Goal: Task Accomplishment & Management: Manage account settings

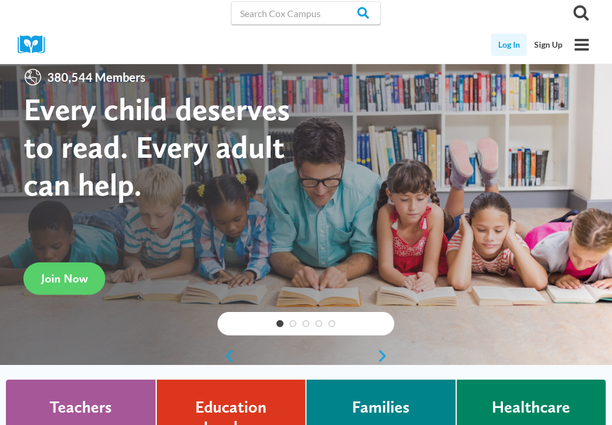
click at [507, 44] on link "Log In" at bounding box center [509, 45] width 36 height 22
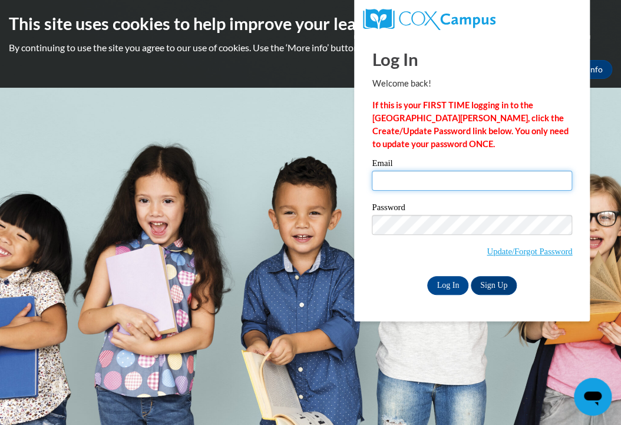
click at [407, 174] on input "Email" at bounding box center [472, 181] width 200 height 20
type input "[EMAIL_ADDRESS][DOMAIN_NAME]"
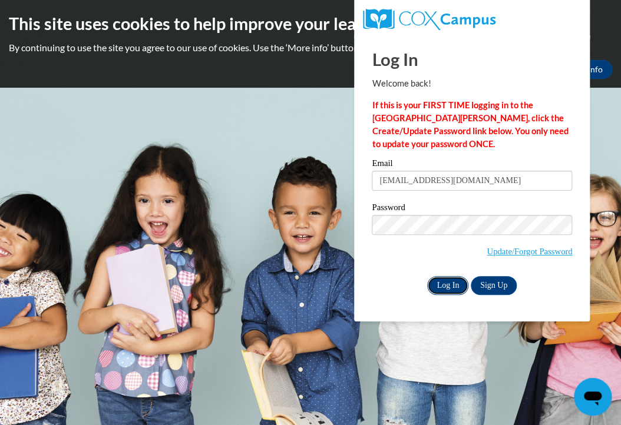
click at [443, 289] on input "Log In" at bounding box center [447, 285] width 41 height 19
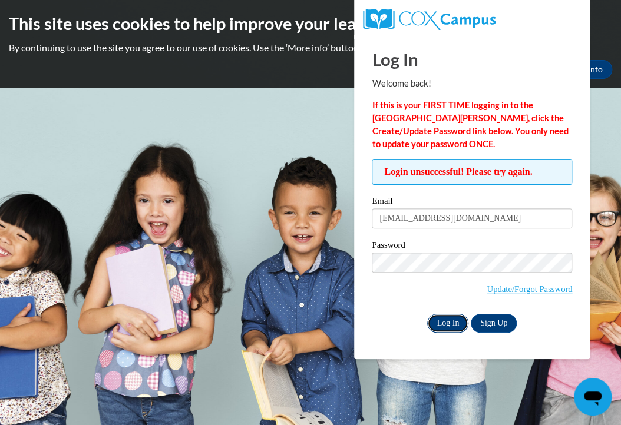
click at [447, 321] on input "Log In" at bounding box center [447, 323] width 41 height 19
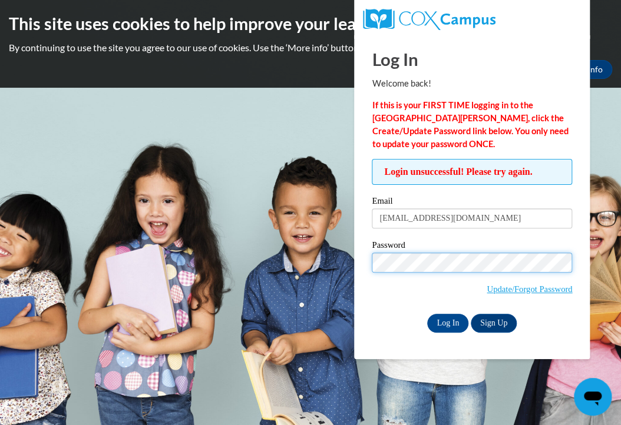
click at [427, 314] on input "Log In" at bounding box center [447, 323] width 41 height 19
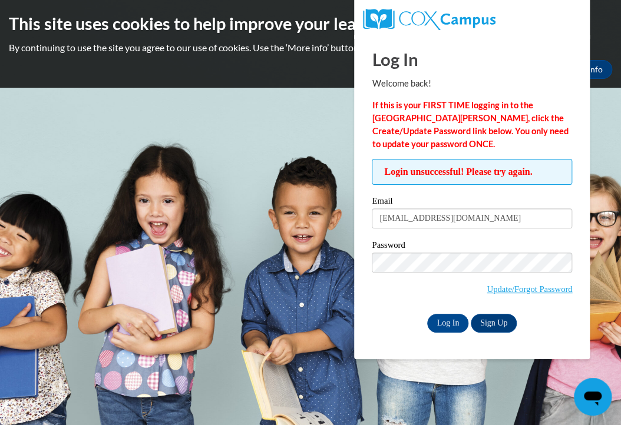
click at [262, 131] on body "This site uses cookies to help improve your learning experience. By continuing …" at bounding box center [310, 212] width 621 height 425
click at [349, 48] on p "By continuing to use the site you agree to our use of cookies. Use the ‘More in…" at bounding box center [310, 47] width 603 height 13
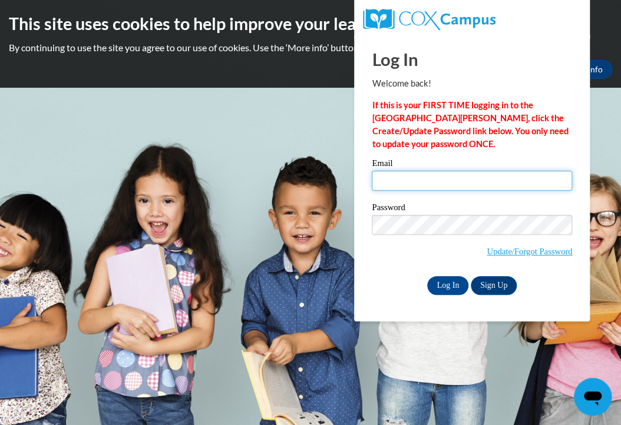
click at [414, 177] on input "Email" at bounding box center [472, 181] width 200 height 20
type input "[EMAIL_ADDRESS][DOMAIN_NAME]"
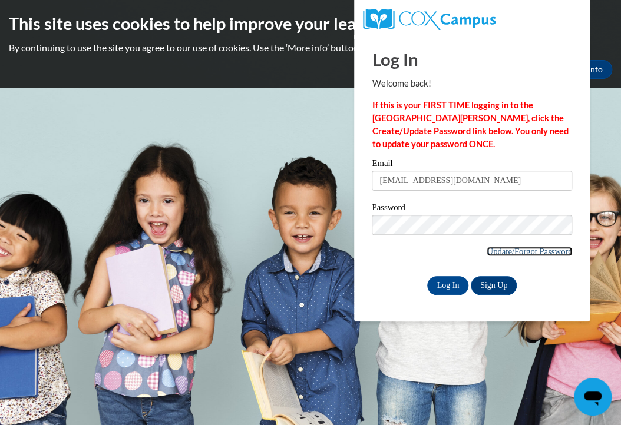
click at [495, 248] on link "Update/Forgot Password" at bounding box center [529, 251] width 85 height 9
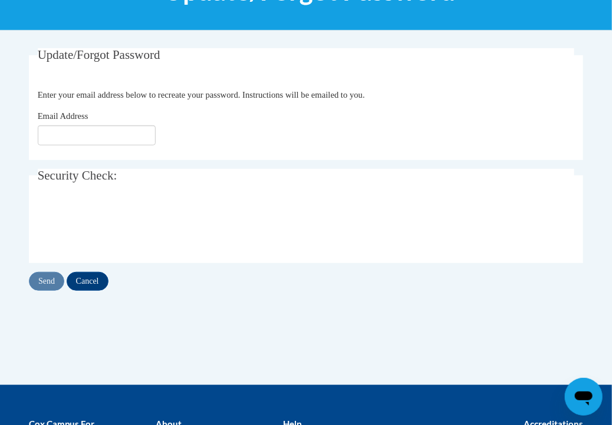
scroll to position [190, 0]
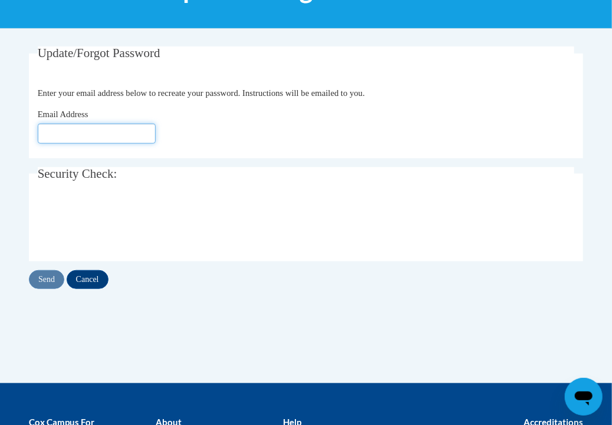
click at [68, 127] on input "Email Address" at bounding box center [97, 134] width 118 height 20
type input "[EMAIL_ADDRESS][DOMAIN_NAME]"
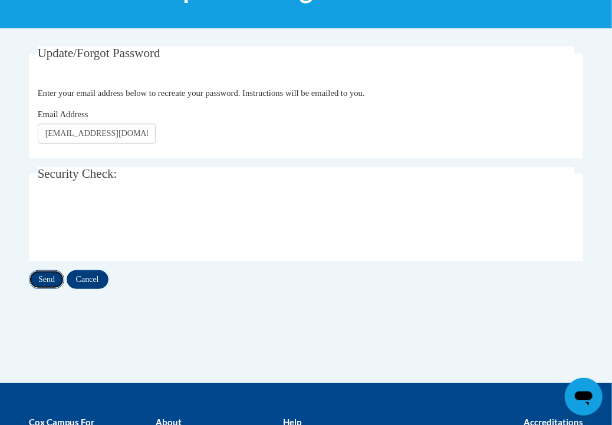
click at [49, 285] on input "Send" at bounding box center [46, 279] width 35 height 19
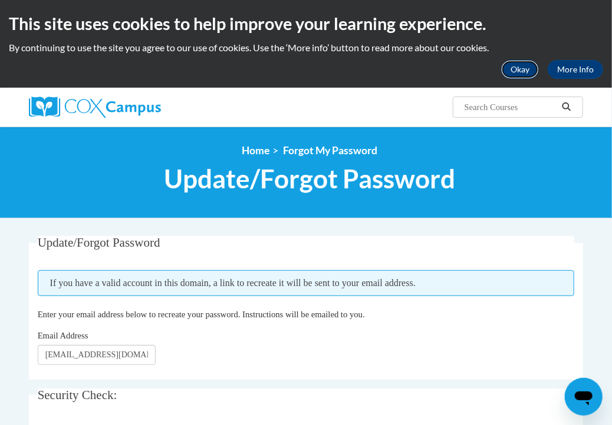
click at [523, 68] on button "Okay" at bounding box center [520, 69] width 38 height 19
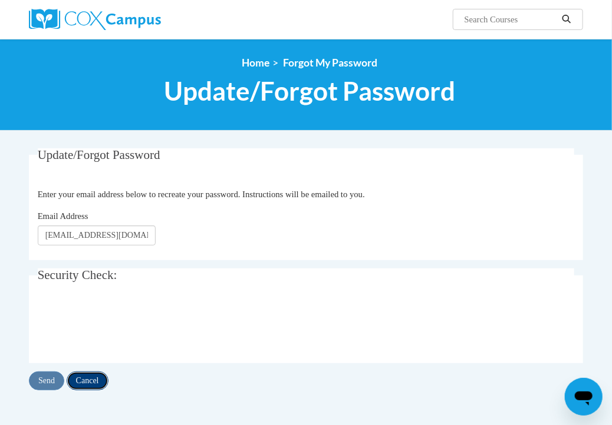
click at [79, 378] on input "Cancel" at bounding box center [88, 381] width 42 height 19
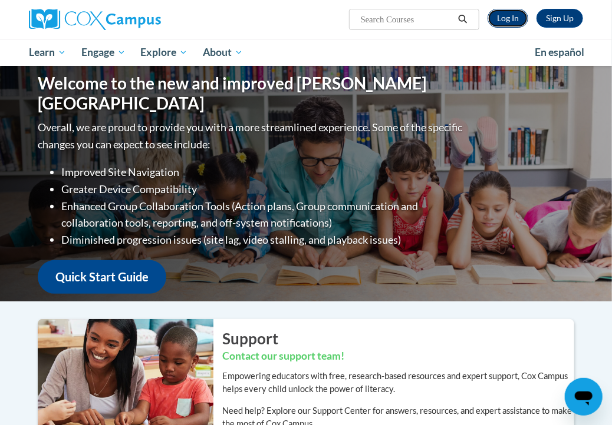
click at [515, 12] on link "Log In" at bounding box center [507, 18] width 41 height 19
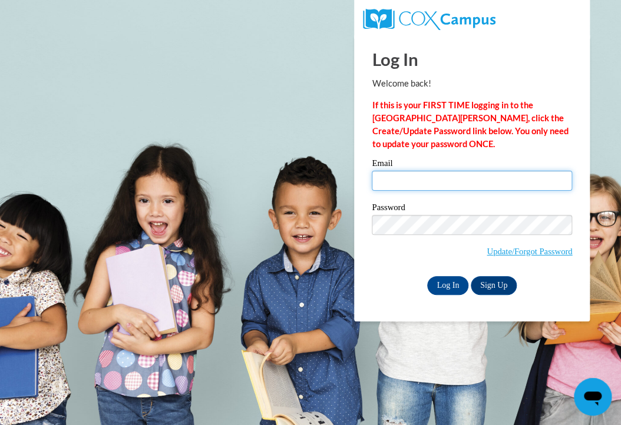
click at [440, 184] on input "Email" at bounding box center [472, 181] width 200 height 20
type input "[EMAIL_ADDRESS][DOMAIN_NAME]"
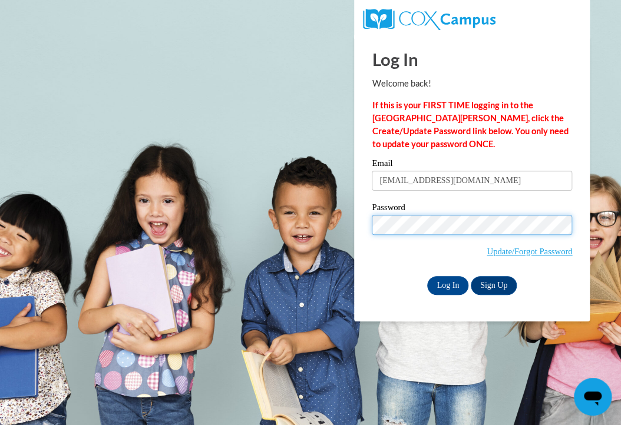
click at [427, 276] on input "Log In" at bounding box center [447, 285] width 41 height 19
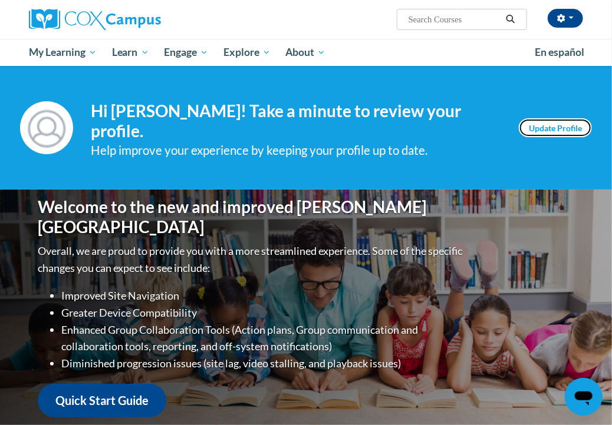
click at [543, 124] on link "Update Profile" at bounding box center [555, 127] width 73 height 19
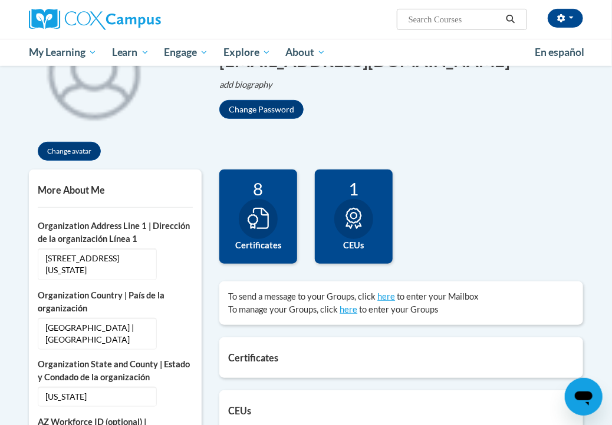
scroll to position [159, 0]
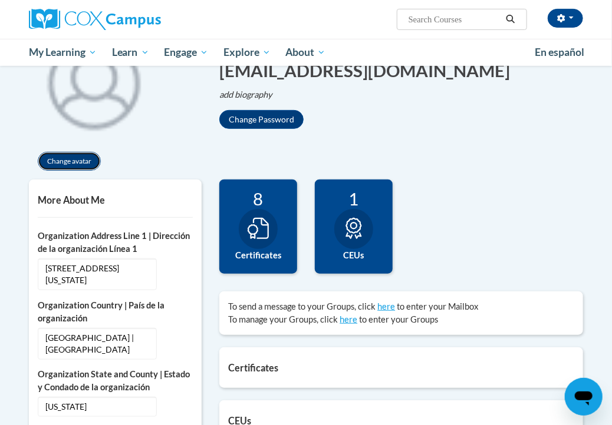
click at [57, 159] on button "Change avatar" at bounding box center [69, 161] width 63 height 19
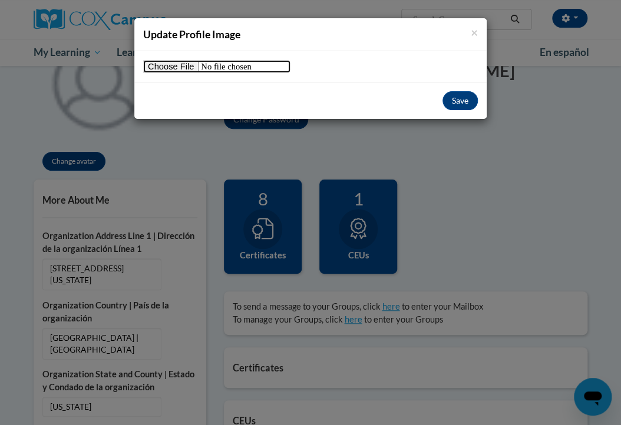
click at [167, 71] on input "file" at bounding box center [216, 66] width 147 height 13
click at [462, 100] on button "Save" at bounding box center [460, 100] width 35 height 19
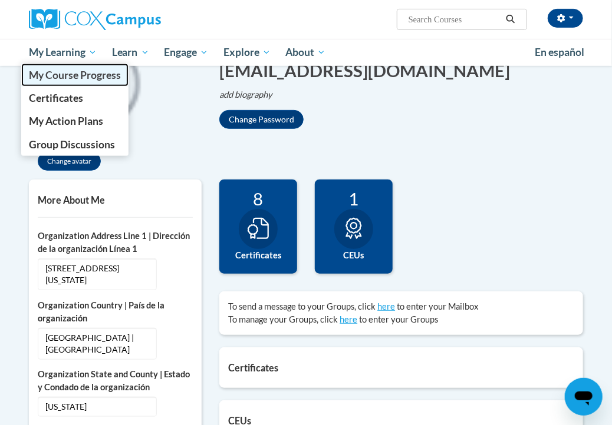
click at [64, 71] on span "My Course Progress" at bounding box center [75, 75] width 92 height 12
